Goal: Navigation & Orientation: Understand site structure

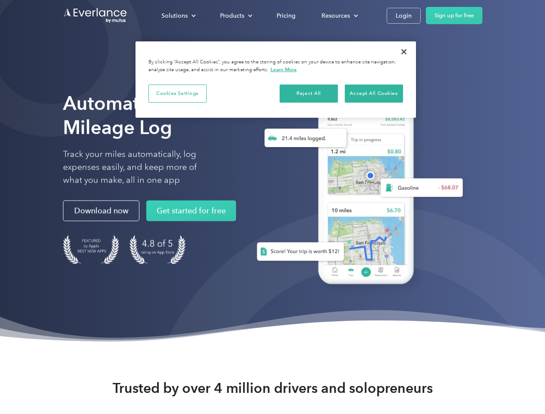
click at [178, 16] on div "Solutions" at bounding box center [174, 15] width 26 height 11
click at [235, 16] on div "Products" at bounding box center [232, 15] width 24 height 11
click at [338, 16] on div "Resources" at bounding box center [335, 15] width 28 height 11
click at [177, 93] on button "Cookies Settings" at bounding box center [177, 94] width 58 height 18
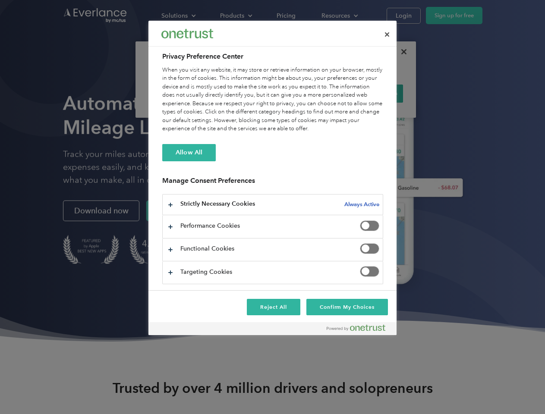
click at [309, 93] on div "When you visit any website, it may store or retrieve information on your browse…" at bounding box center [272, 99] width 221 height 67
click at [373, 93] on div "When you visit any website, it may store or retrieve information on your browse…" at bounding box center [272, 99] width 221 height 67
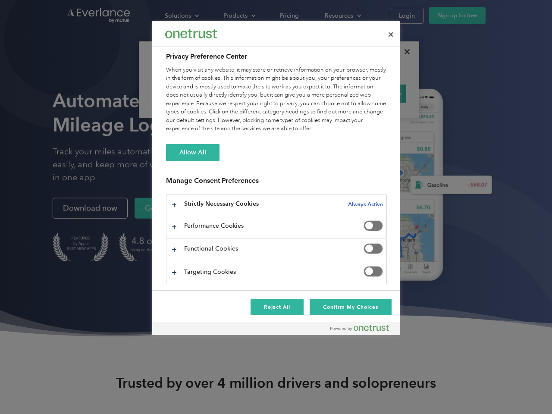
click at [404, 52] on div at bounding box center [276, 207] width 552 height 414
